Goal: Find specific page/section

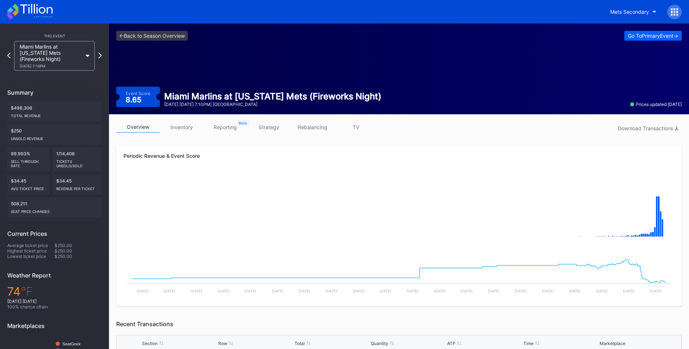
click at [48, 8] on icon at bounding box center [36, 9] width 32 height 10
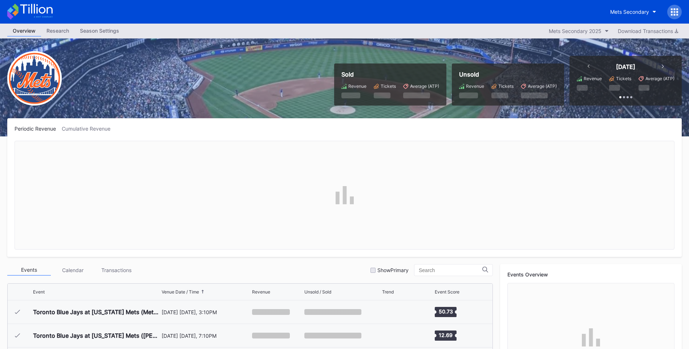
scroll to position [1651, 0]
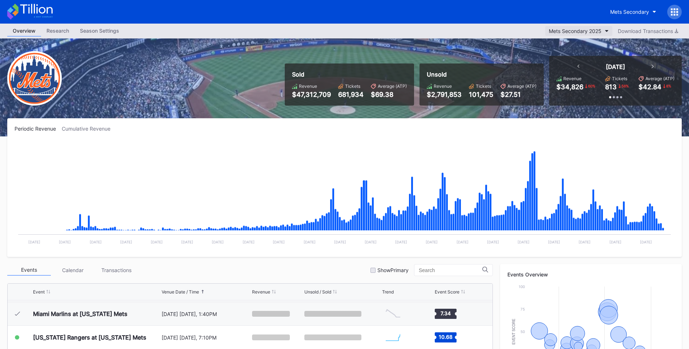
click at [603, 30] on button "Mets Secondary 2025" at bounding box center [578, 31] width 67 height 10
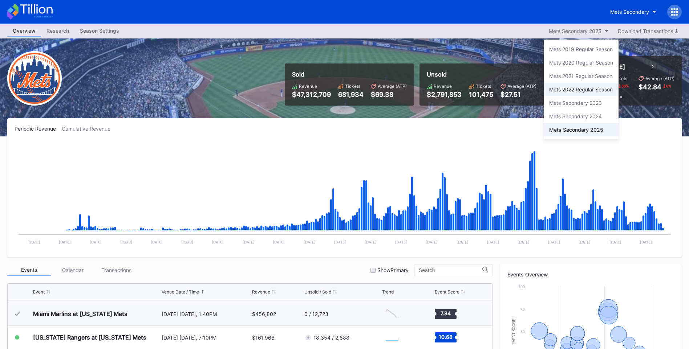
click at [572, 85] on div "Mets 2022 Regular Season" at bounding box center [581, 89] width 75 height 13
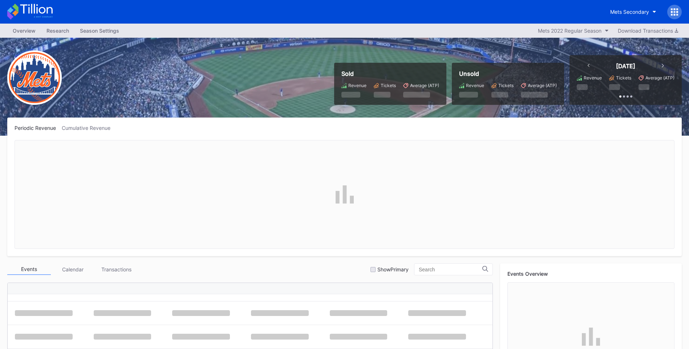
scroll to position [229, 0]
